Goal: Information Seeking & Learning: Learn about a topic

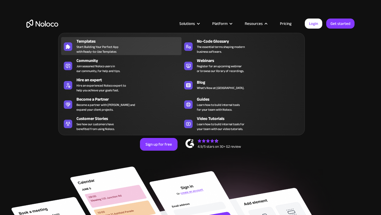
click at [124, 45] on div "Templates Start Building Your Perfect App with Ready-to-Use Templates" at bounding box center [127, 46] width 102 height 16
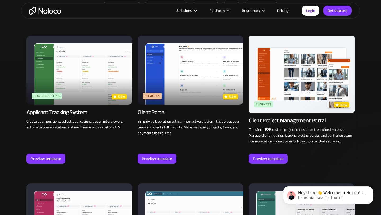
scroll to position [295, 0]
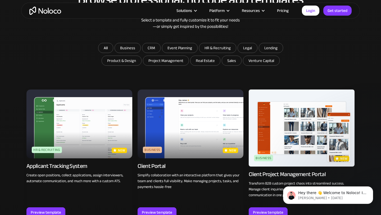
click at [95, 123] on img at bounding box center [79, 123] width 106 height 69
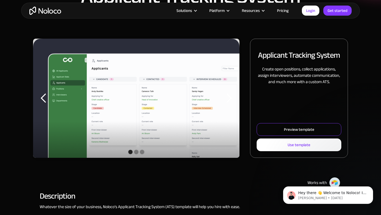
click at [302, 130] on div "Preview template" at bounding box center [299, 129] width 30 height 7
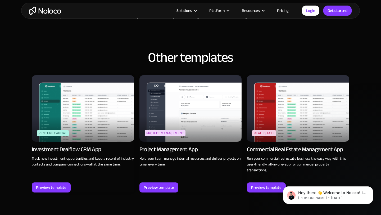
scroll to position [506, 0]
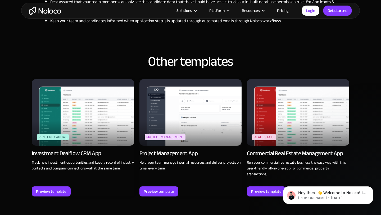
click at [288, 106] on img at bounding box center [298, 112] width 102 height 66
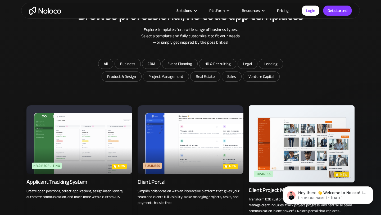
click at [187, 147] on img at bounding box center [191, 139] width 106 height 69
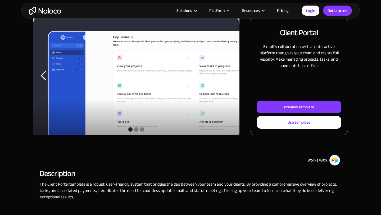
scroll to position [77, 0]
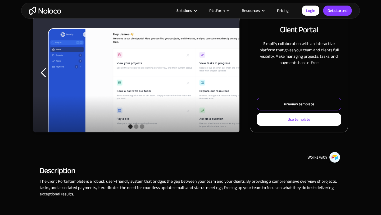
click at [277, 102] on link "Preview template" at bounding box center [299, 104] width 85 height 13
